Goal: Task Accomplishment & Management: Manage account settings

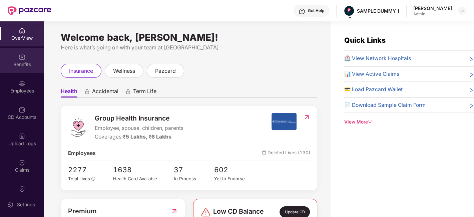
click at [16, 63] on div "Benefits" at bounding box center [22, 64] width 44 height 7
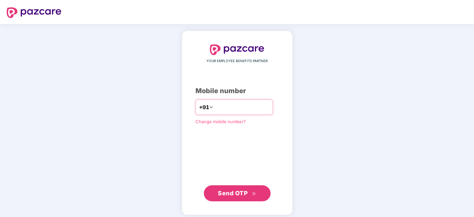
click at [216, 107] on input "number" at bounding box center [241, 107] width 55 height 11
type input "**********"
click at [254, 191] on icon "double-right" at bounding box center [254, 193] width 4 height 4
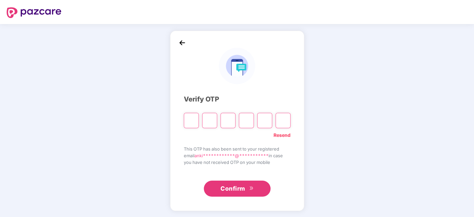
type input "*"
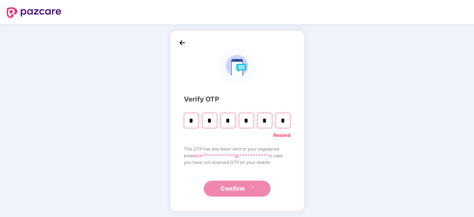
type input "*"
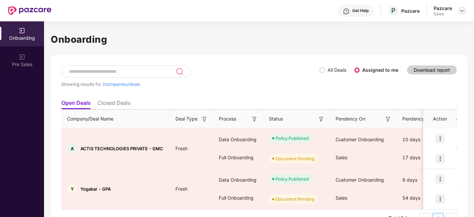
click at [460, 13] on img at bounding box center [461, 10] width 5 height 5
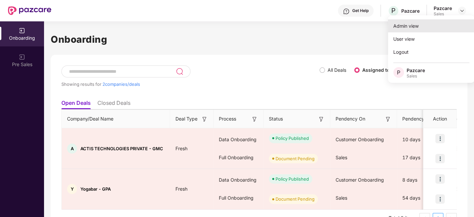
click at [406, 29] on div "Admin view" at bounding box center [431, 25] width 87 height 13
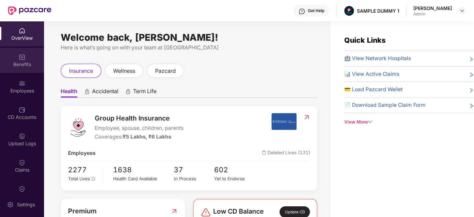
click at [17, 66] on div "Benefits" at bounding box center [22, 64] width 44 height 7
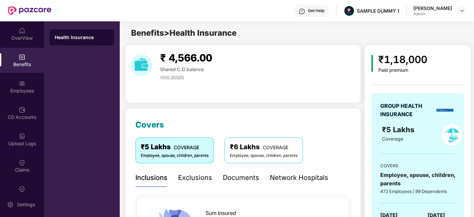
click at [197, 177] on div "Exclusions" at bounding box center [195, 177] width 34 height 10
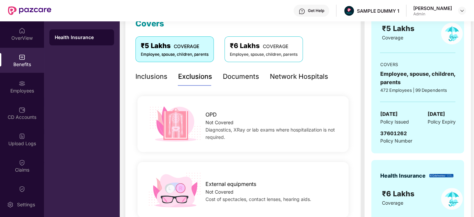
scroll to position [91, 0]
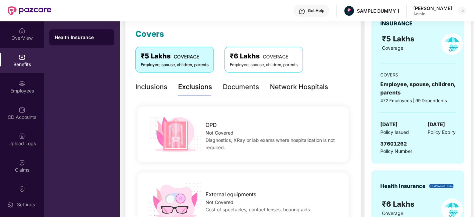
click at [237, 84] on div "Documents" at bounding box center [241, 87] width 36 height 10
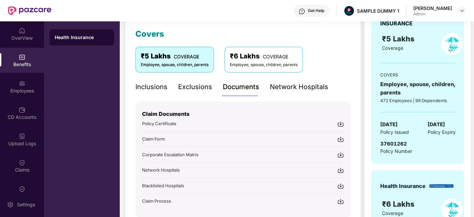
scroll to position [118, 0]
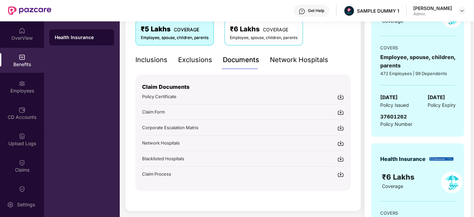
click at [311, 12] on div "Get Help" at bounding box center [316, 10] width 16 height 5
click at [129, 47] on div "Covers ₹5 Lakhs COVERAGE Employee, spouse, children, parents ₹6 Lakhs COVERAGE …" at bounding box center [243, 100] width 236 height 221
click at [300, 62] on div "Network Hospitals" at bounding box center [299, 60] width 58 height 10
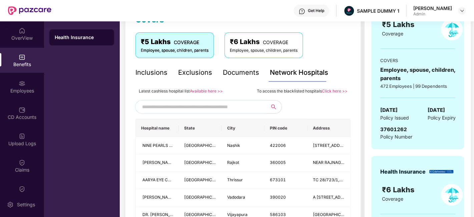
scroll to position [105, 0]
click at [18, 91] on div "Employees" at bounding box center [22, 90] width 44 height 7
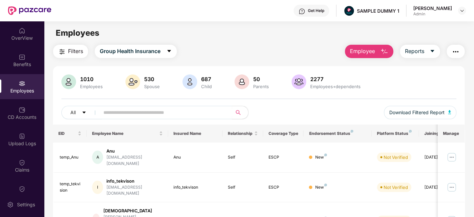
click at [365, 50] on span "Employee" at bounding box center [362, 51] width 25 height 8
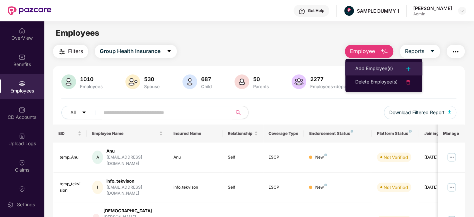
click at [372, 66] on div "Add Employee(s)" at bounding box center [374, 69] width 38 height 8
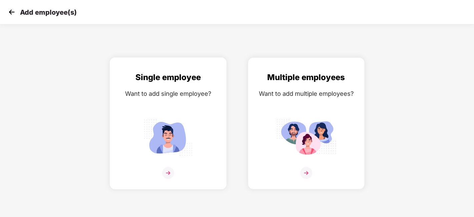
click at [163, 164] on div "Single employee Want to add single employee?" at bounding box center [168, 129] width 103 height 116
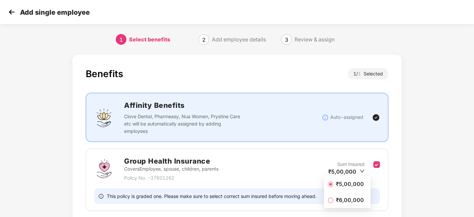
click at [410, 195] on div "Benefits 1 / 1 Selected Affinity Benefits Clove Dental, Pharmeasy, Nua Women, P…" at bounding box center [236, 159] width 395 height 217
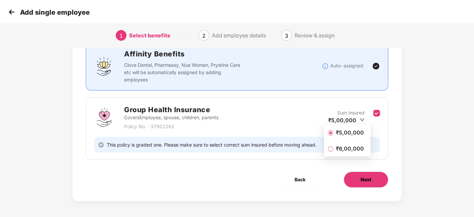
click at [378, 181] on button "Next" at bounding box center [365, 179] width 45 height 16
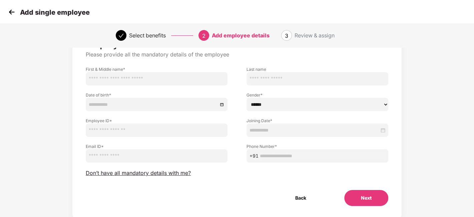
scroll to position [34, 0]
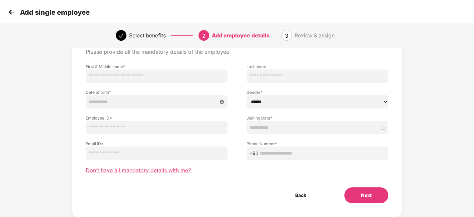
click at [160, 170] on span "Don’t have all mandatory details with me?" at bounding box center [138, 170] width 105 height 7
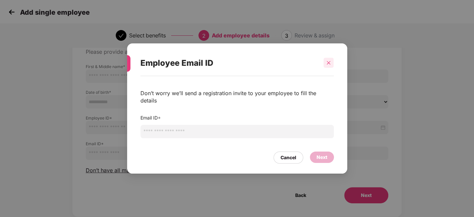
click at [330, 65] on icon "close" at bounding box center [328, 62] width 5 height 5
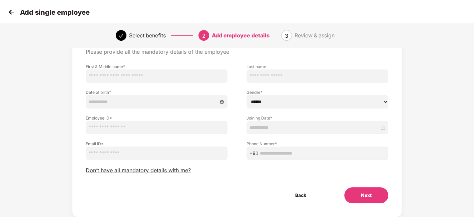
click at [14, 12] on img at bounding box center [12, 12] width 10 height 10
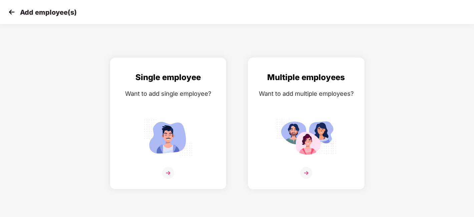
click at [315, 128] on img at bounding box center [306, 137] width 60 height 42
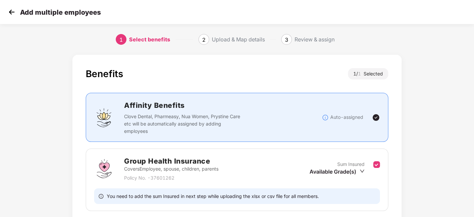
scroll to position [51, 0]
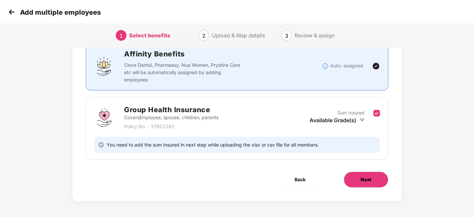
click at [372, 179] on button "Next" at bounding box center [365, 179] width 45 height 16
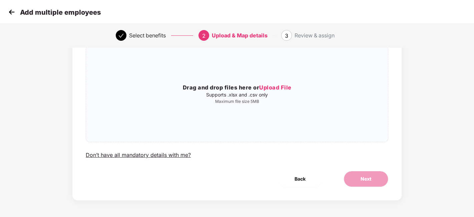
scroll to position [0, 0]
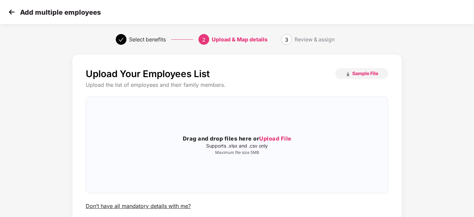
click at [14, 15] on img at bounding box center [12, 12] width 10 height 10
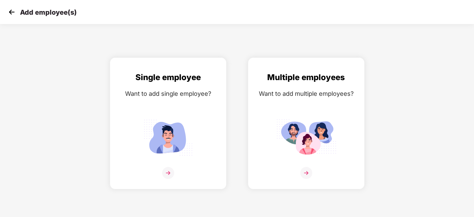
click at [14, 15] on img at bounding box center [12, 12] width 10 height 10
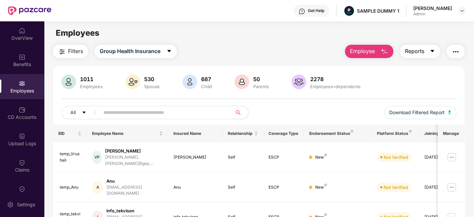
click at [420, 48] on span "Reports" at bounding box center [414, 51] width 19 height 8
click at [452, 50] on img "button" at bounding box center [455, 52] width 8 height 8
click at [270, 53] on div "Filters Group Health Insurance Employee Reports" at bounding box center [258, 51] width 411 height 13
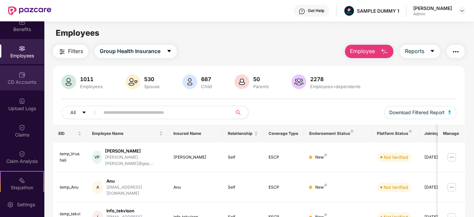
scroll to position [39, 0]
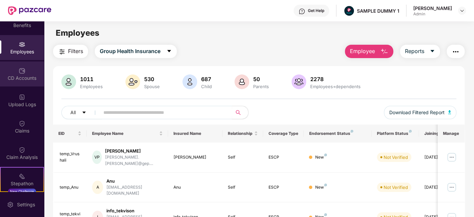
click at [23, 72] on img at bounding box center [22, 70] width 7 height 7
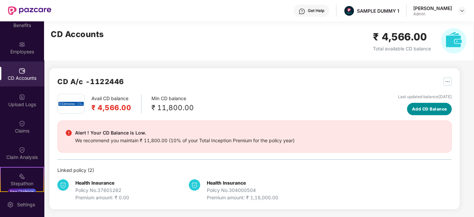
click at [434, 109] on span "Add CD Balance" at bounding box center [429, 109] width 35 height 7
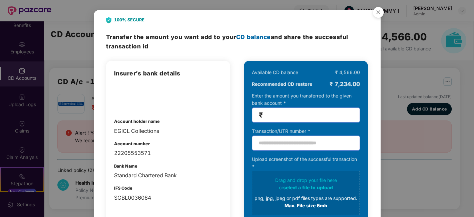
click at [378, 11] on img "Close" at bounding box center [378, 13] width 19 height 19
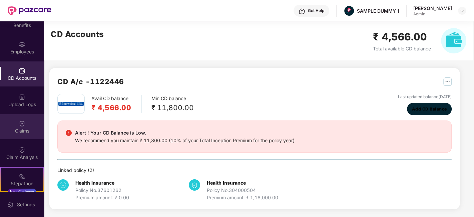
scroll to position [67, 0]
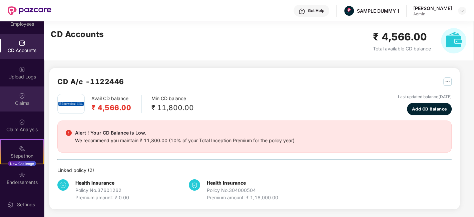
click at [21, 102] on div "Claims" at bounding box center [22, 103] width 44 height 7
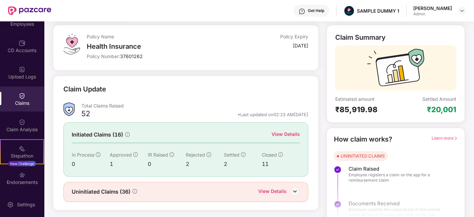
scroll to position [35, 0]
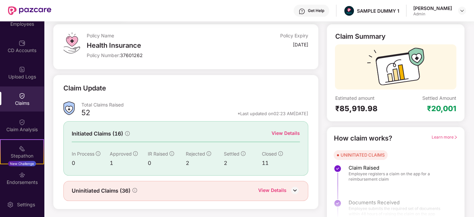
click at [278, 133] on div "View Details" at bounding box center [285, 132] width 28 height 7
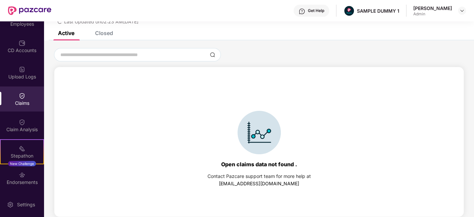
scroll to position [28, 0]
click at [109, 34] on div "Closed" at bounding box center [104, 33] width 18 height 7
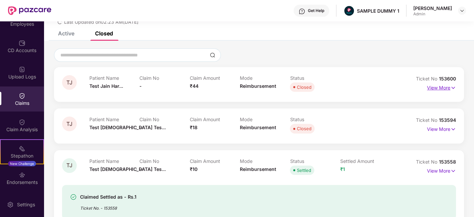
click at [435, 89] on p "View More" at bounding box center [441, 86] width 29 height 9
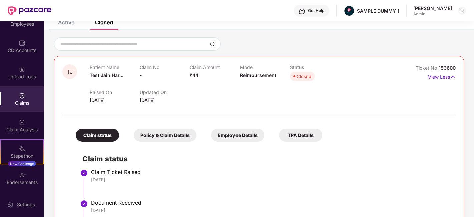
scroll to position [38, 0]
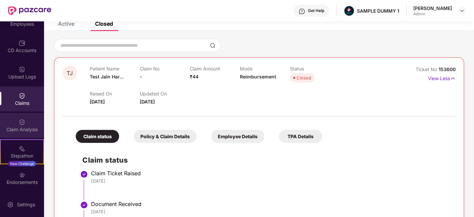
click at [28, 128] on div "Claim Analysis" at bounding box center [22, 129] width 44 height 7
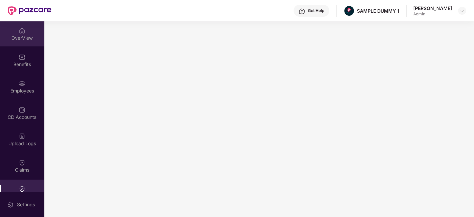
click at [16, 39] on div "OverView" at bounding box center [22, 38] width 44 height 7
